Goal: Transaction & Acquisition: Purchase product/service

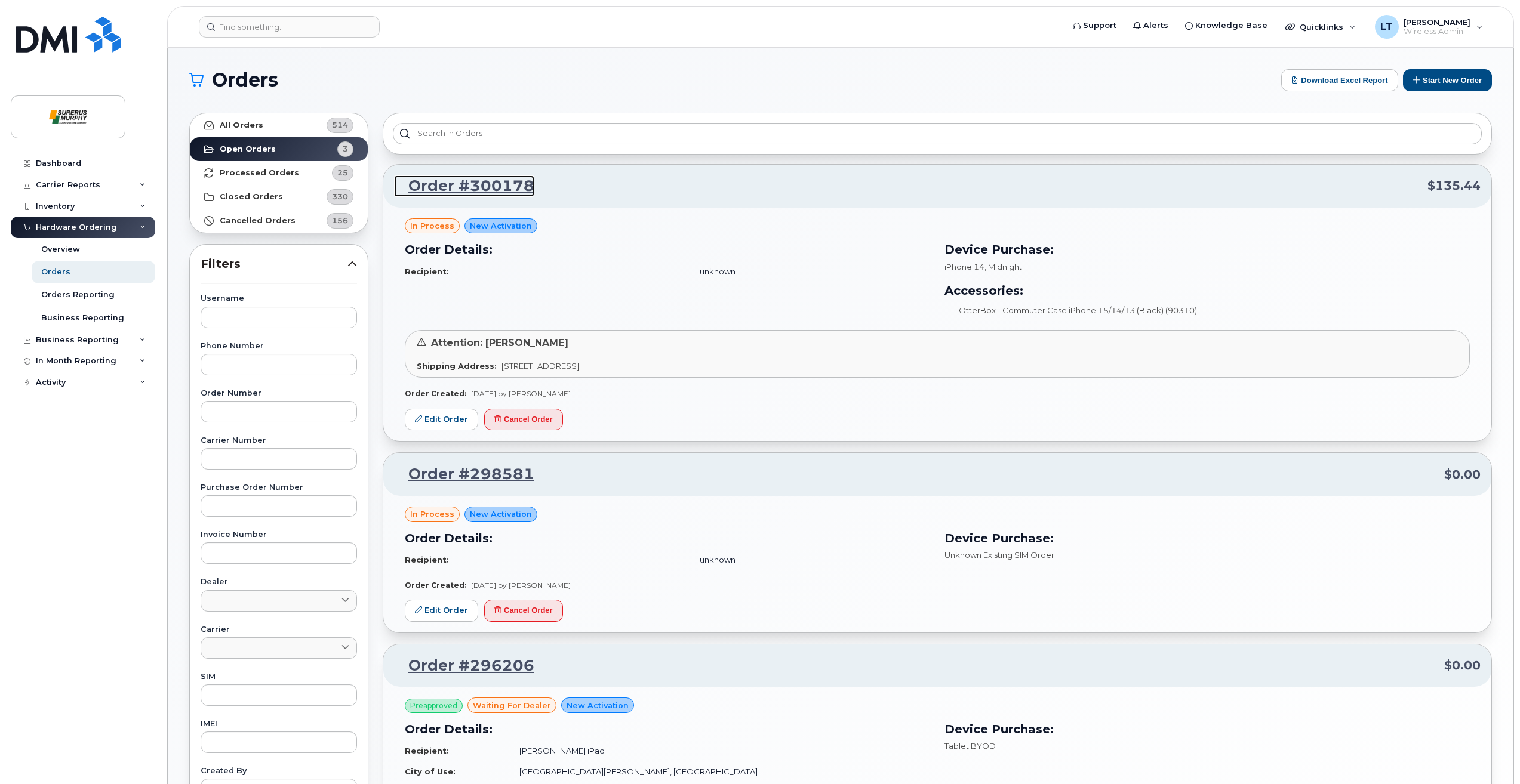
click at [505, 184] on link "Order #300178" at bounding box center [464, 186] width 140 height 22
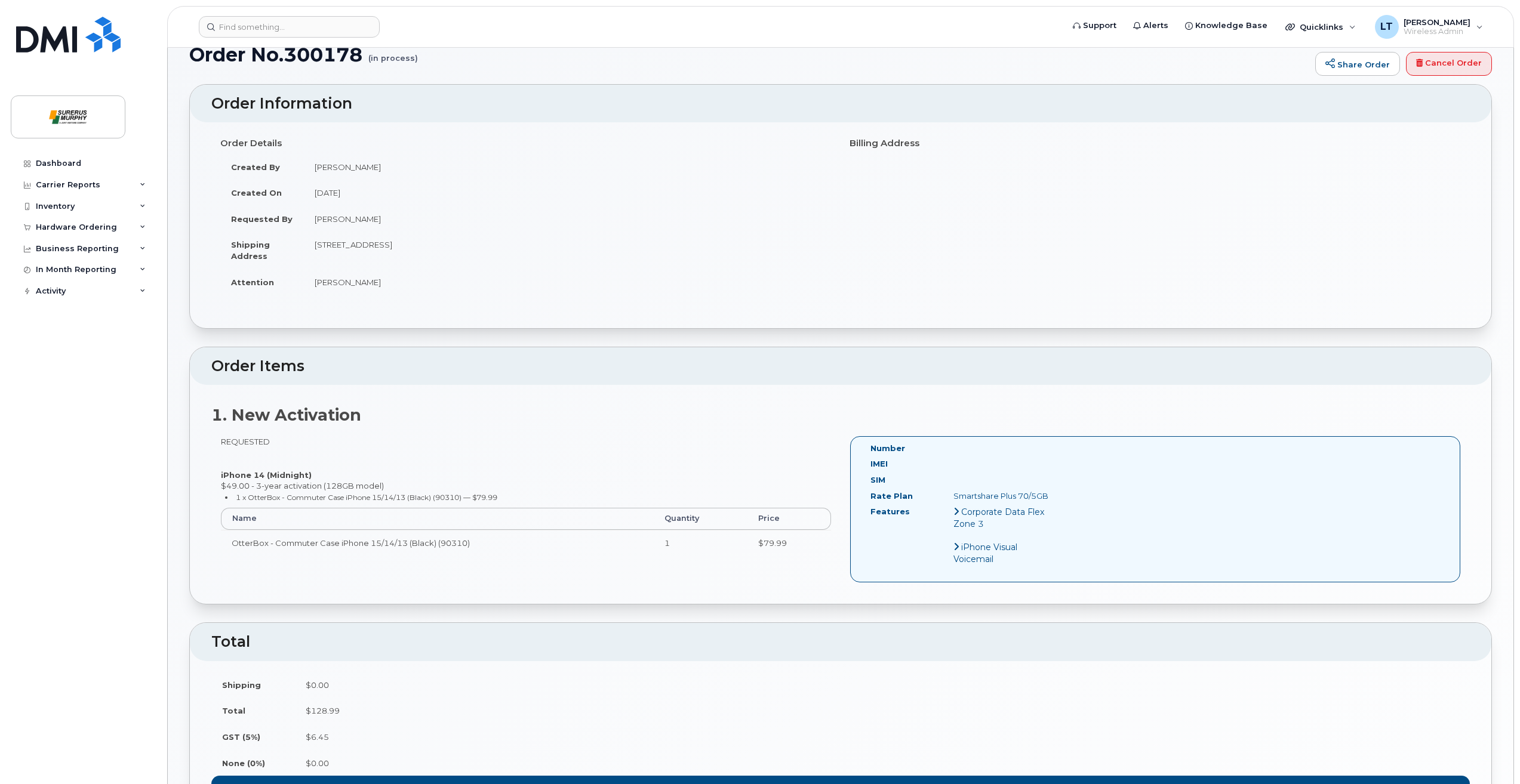
scroll to position [120, 0]
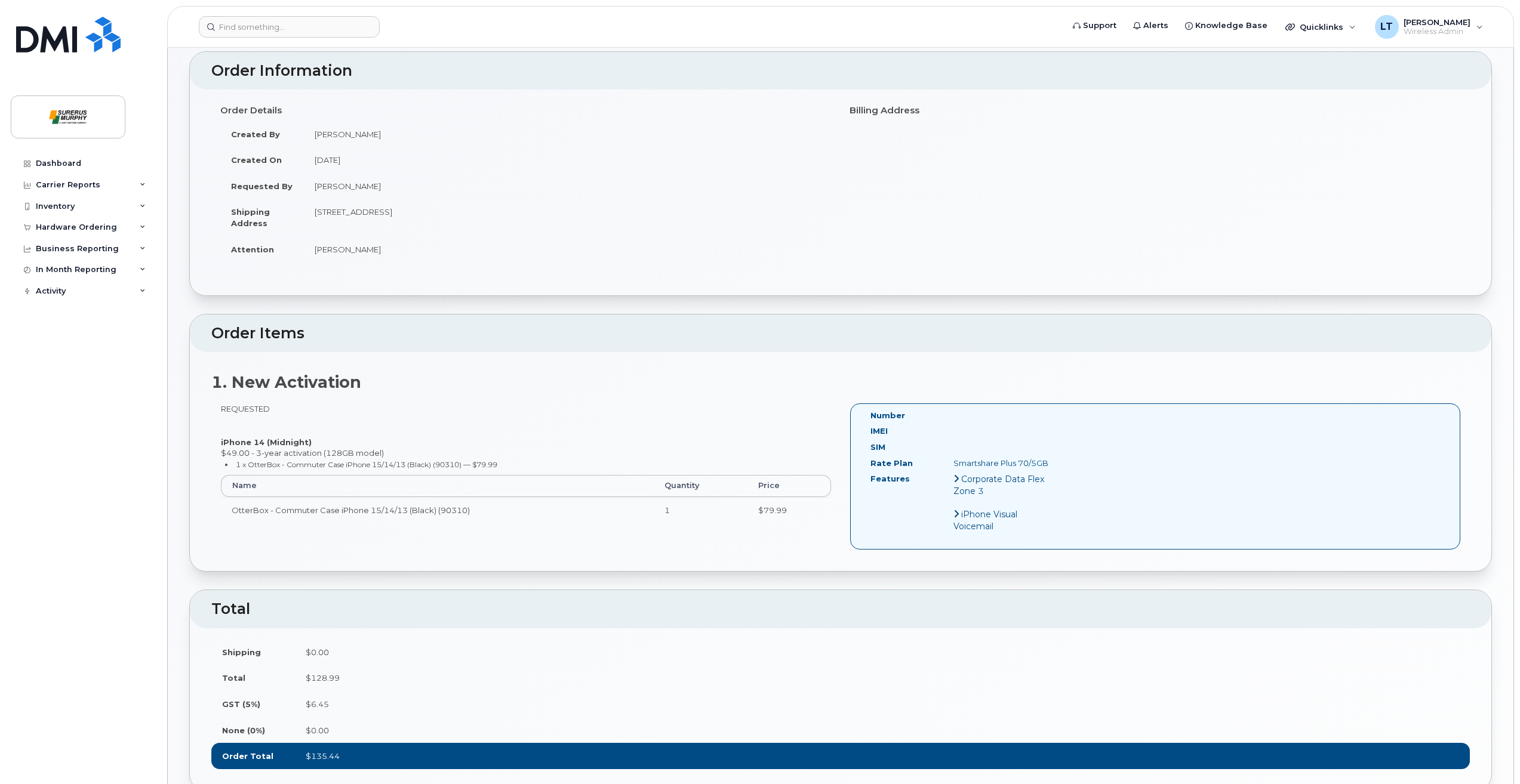
drag, startPoint x: 220, startPoint y: 440, endPoint x: 311, endPoint y: 442, distance: 91.0
click at [311, 442] on div "REQUESTED iPhone 14 (Midnight) $49.00 - 3-year activation (128GB model) 1 x Ott…" at bounding box center [526, 468] width 629 height 130
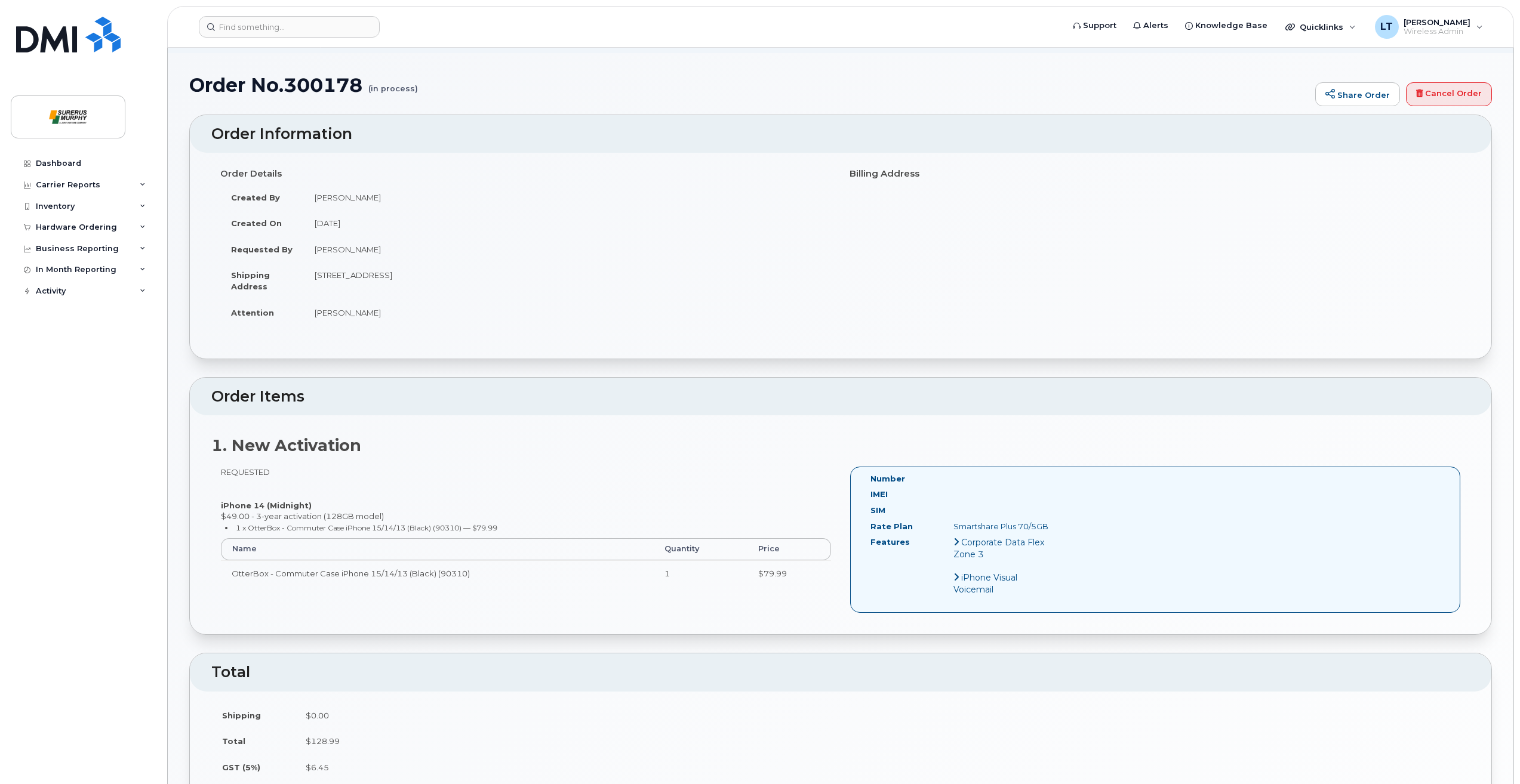
scroll to position [0, 0]
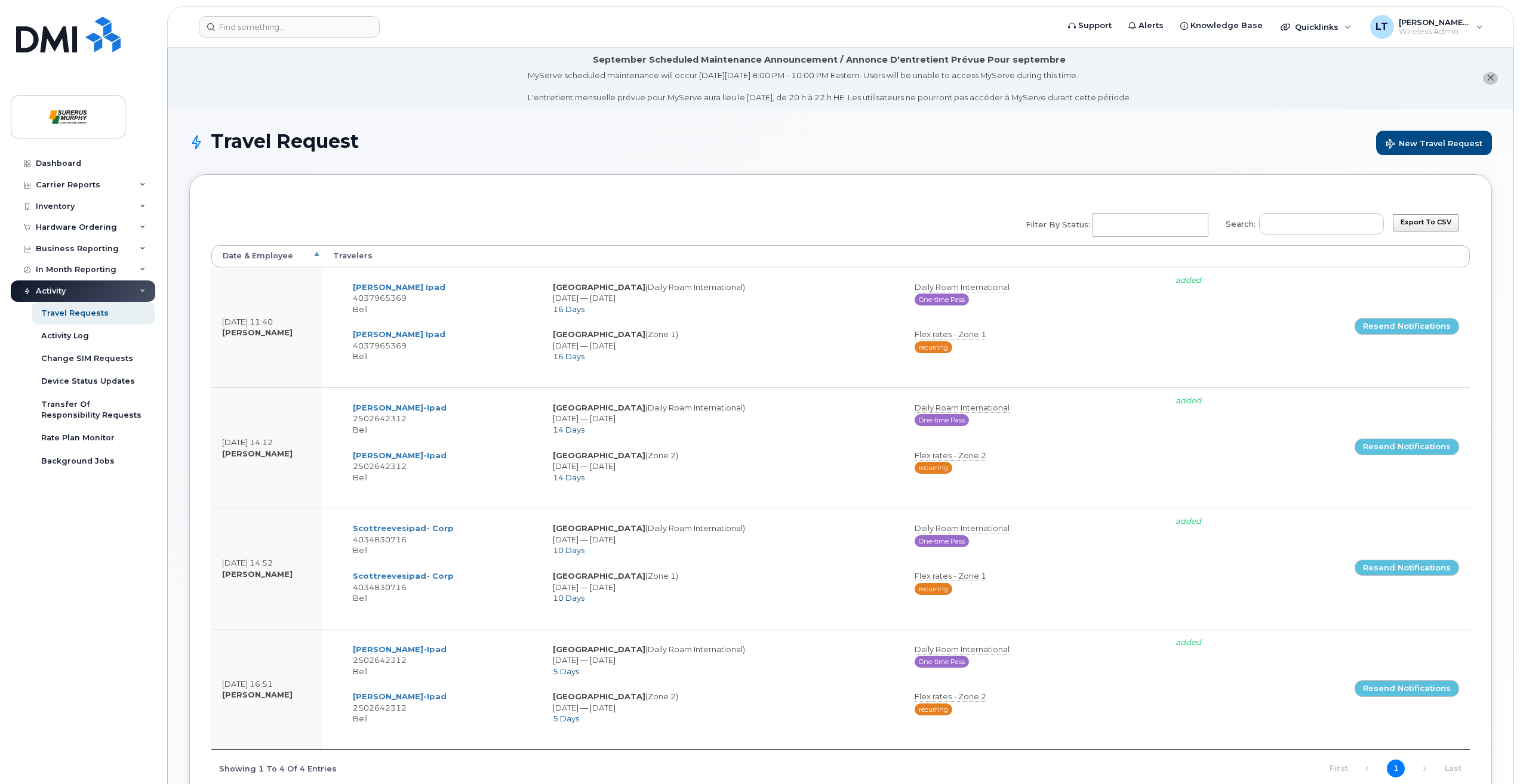
select select
click at [46, 226] on div "Hardware Ordering" at bounding box center [76, 227] width 81 height 10
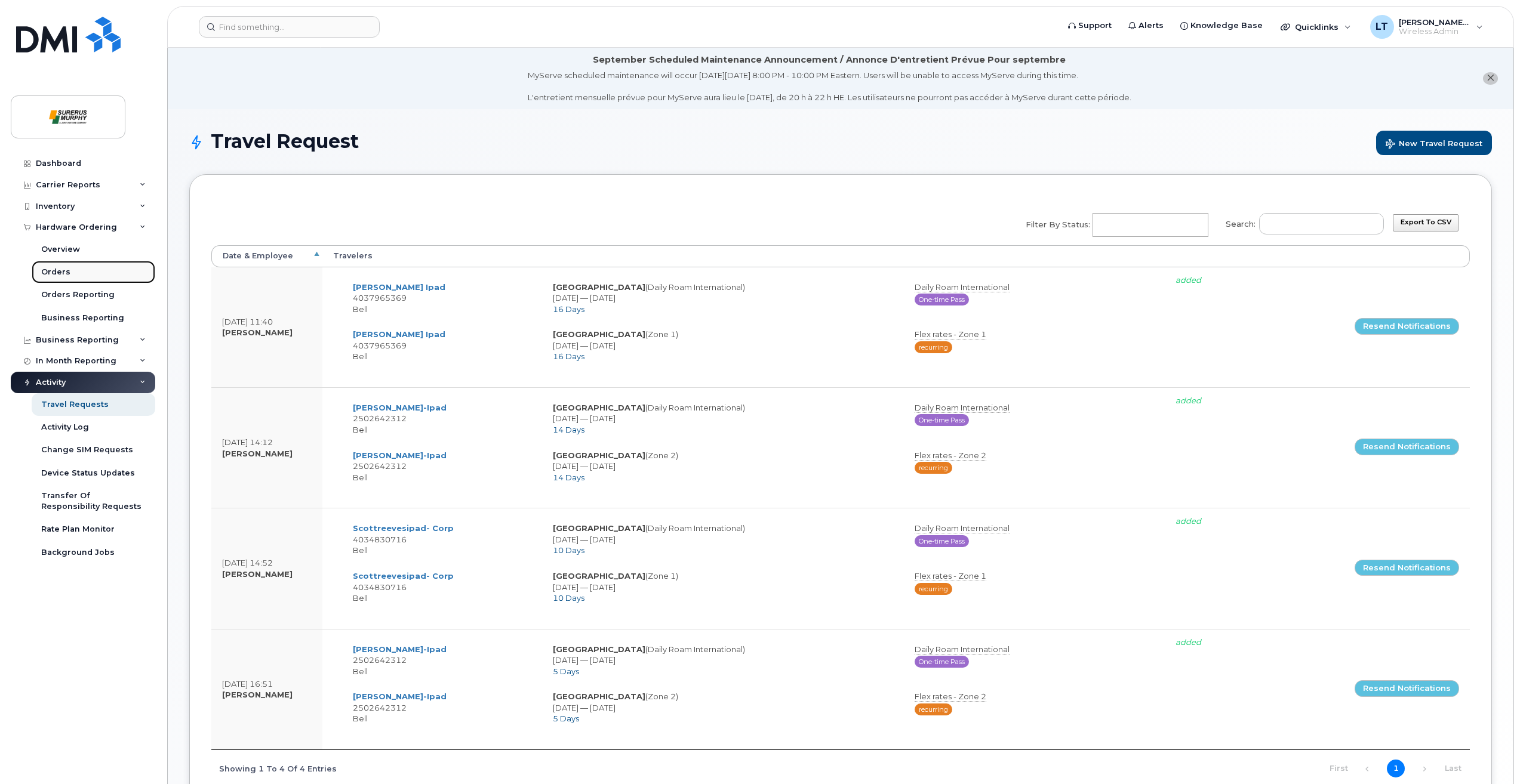
click at [61, 261] on link "Orders" at bounding box center [94, 272] width 124 height 22
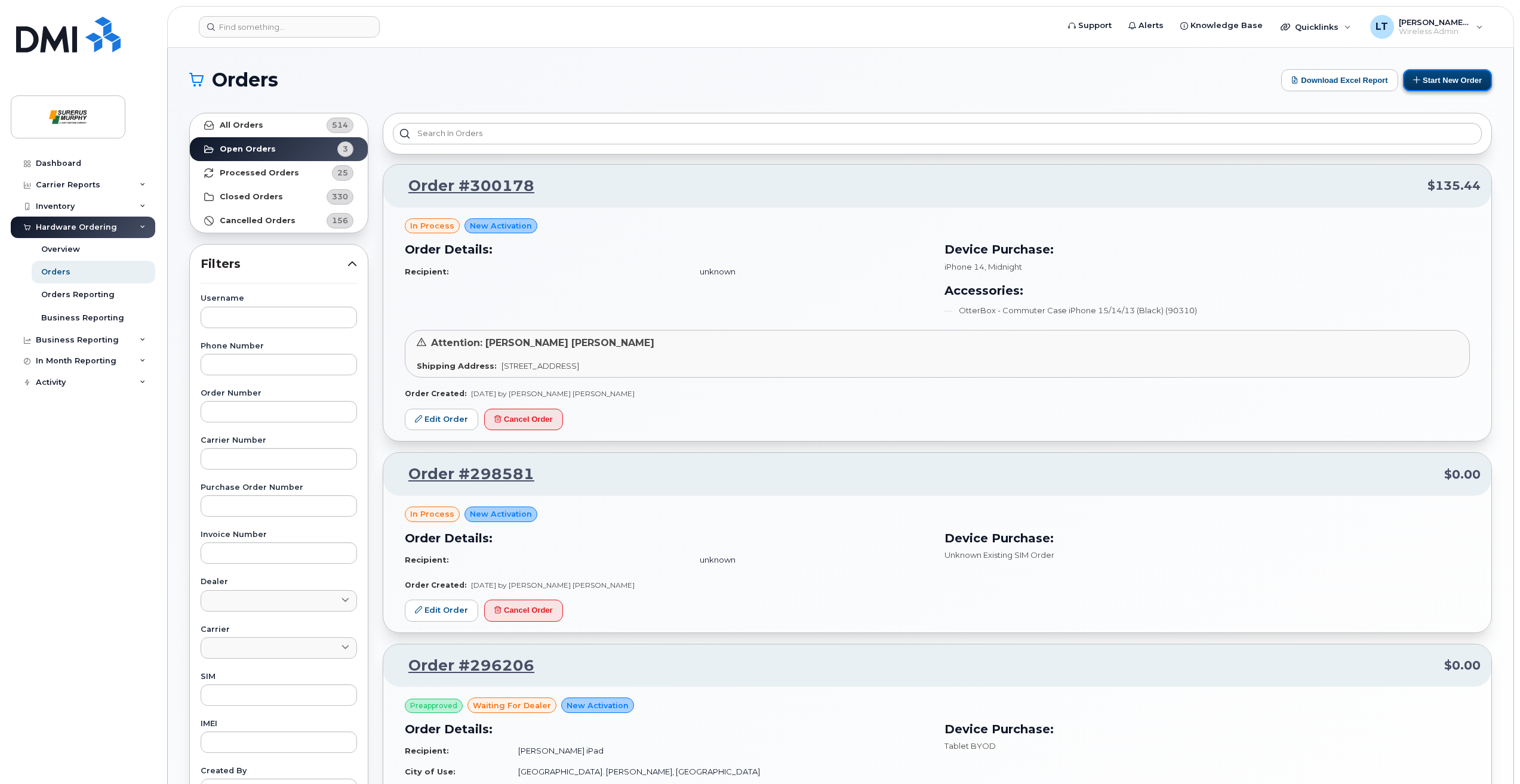
click at [1455, 74] on button "Start New Order" at bounding box center [1447, 80] width 89 height 22
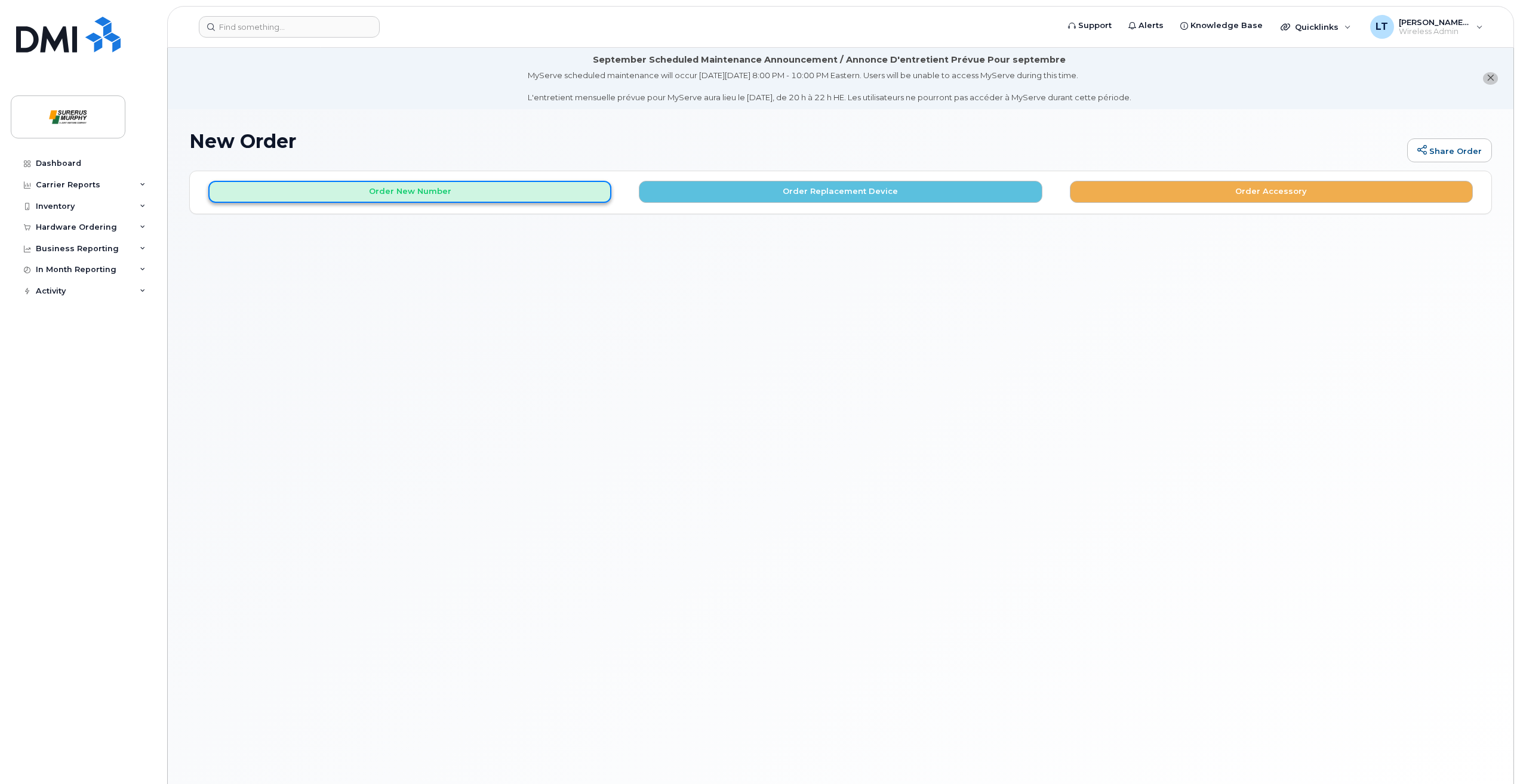
click at [486, 196] on button "Order New Number" at bounding box center [409, 192] width 403 height 22
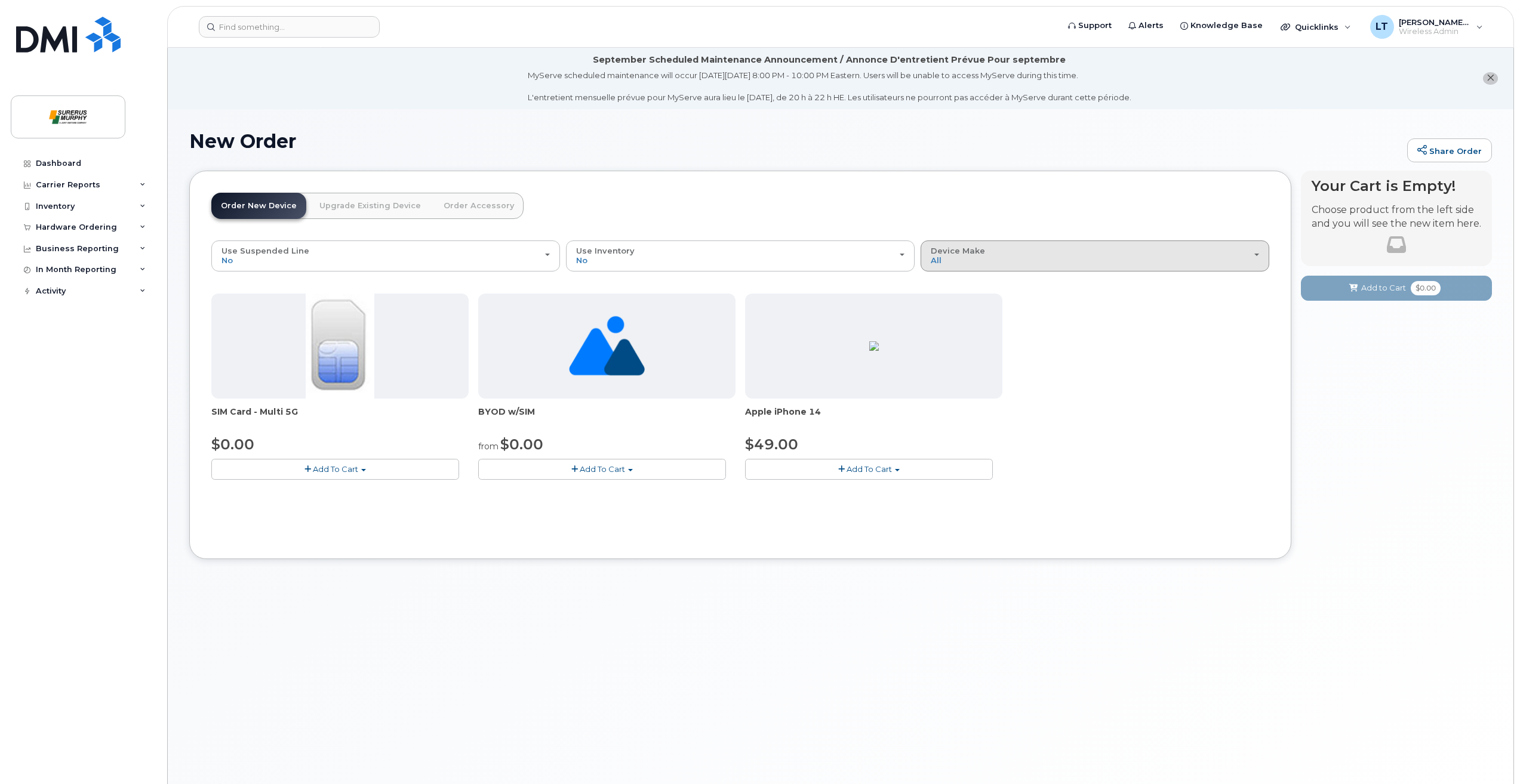
click at [971, 256] on div "Device Make All iPhone Unknown" at bounding box center [1094, 256] width 328 height 18
drag, startPoint x: 966, startPoint y: 303, endPoint x: 960, endPoint y: 309, distance: 8.5
click at [966, 304] on div "iPhone" at bounding box center [1095, 308] width 343 height 14
click at [957, 262] on div "Device Make All iPhone Unknown" at bounding box center [1094, 256] width 328 height 18
click at [949, 301] on ul "All iPhone Unknown" at bounding box center [1094, 309] width 349 height 72
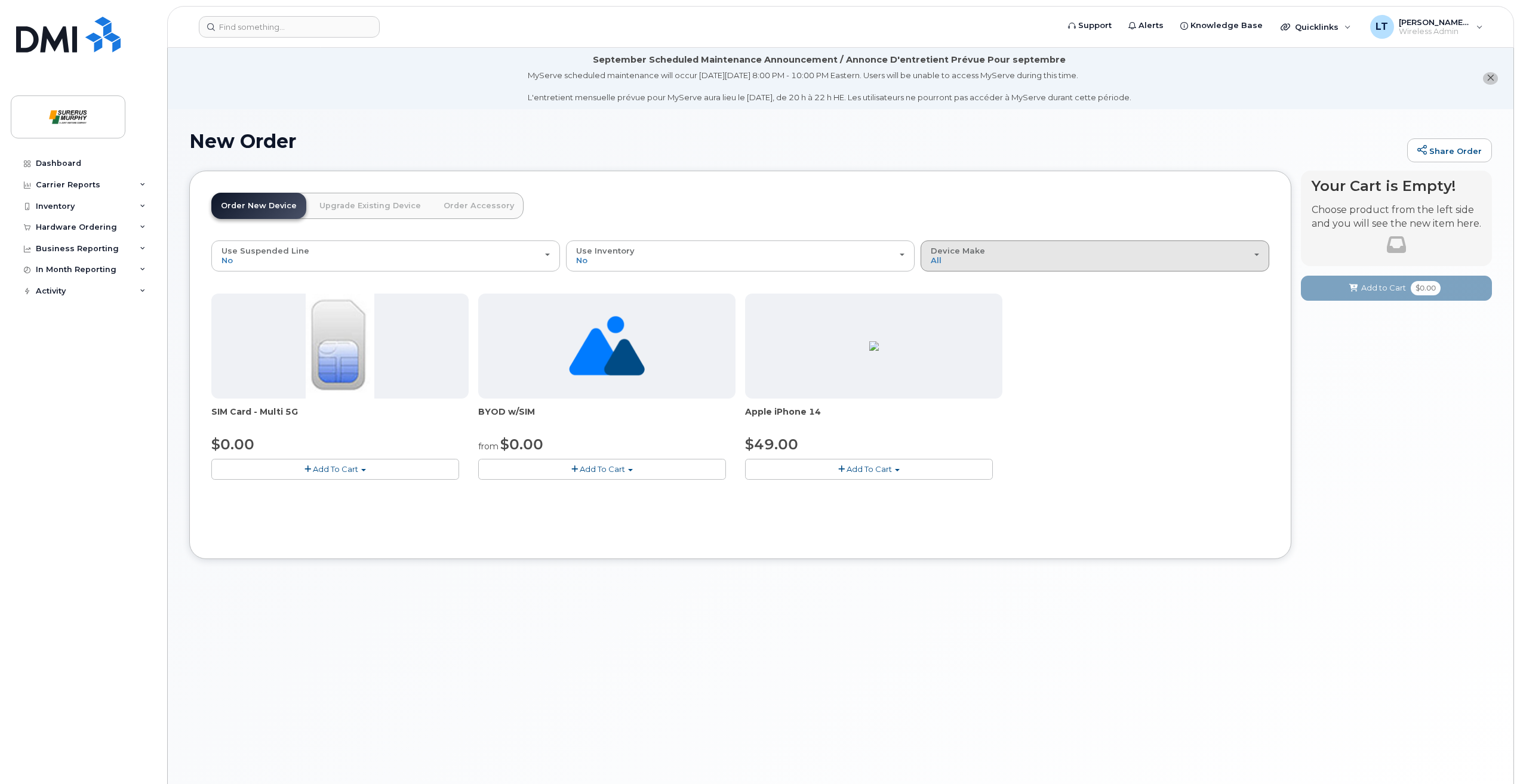
click at [949, 268] on button "Device Make All iPhone Unknown" at bounding box center [1094, 256] width 349 height 31
click at [945, 303] on label "iPhone" at bounding box center [945, 308] width 44 height 14
click at [0, 0] on input "iPhone" at bounding box center [0, 0] width 0 height 0
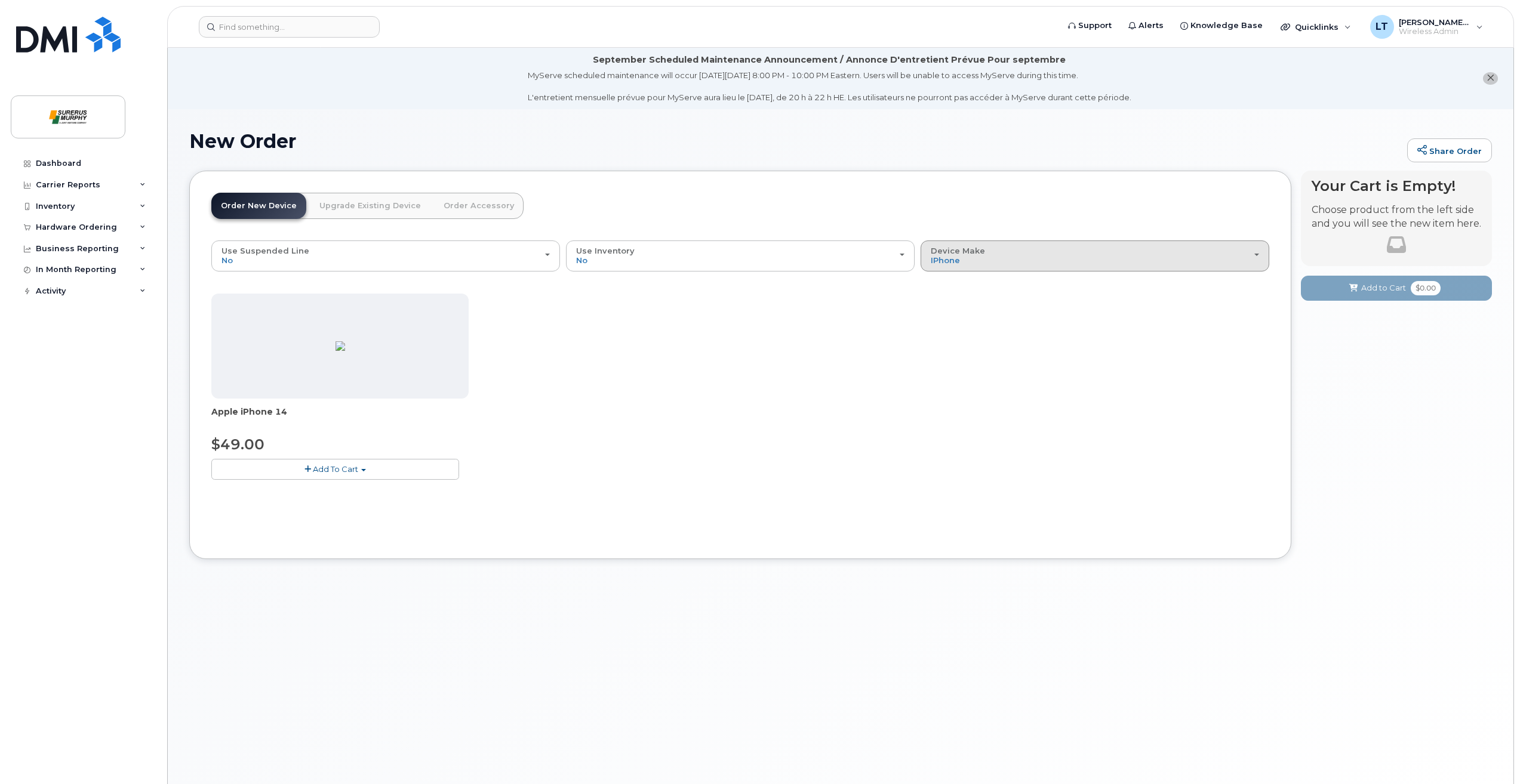
click at [964, 245] on button "Device Make All iPhone Unknown" at bounding box center [1094, 256] width 349 height 31
click at [962, 279] on div "All" at bounding box center [1095, 283] width 343 height 14
click at [1004, 246] on button "Device Make All iPhone Unknown" at bounding box center [1094, 256] width 349 height 31
click at [937, 283] on label "All" at bounding box center [936, 283] width 25 height 14
click at [0, 0] on input "All" at bounding box center [0, 0] width 0 height 0
